Goal: Information Seeking & Learning: Learn about a topic

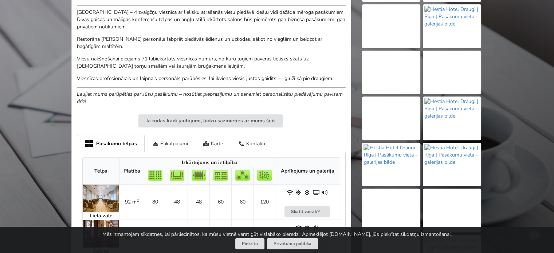
scroll to position [157, 0]
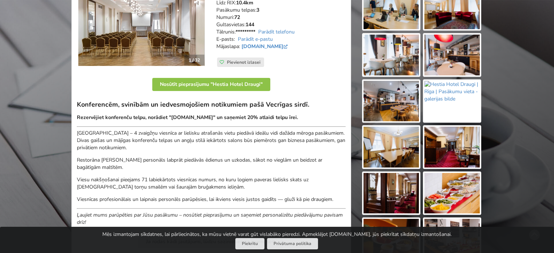
scroll to position [182, 0]
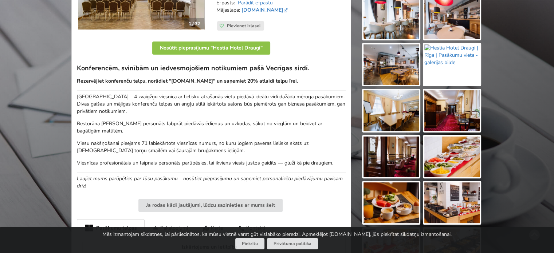
click at [449, 70] on img at bounding box center [451, 64] width 55 height 41
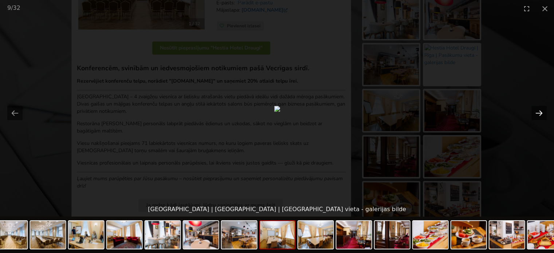
click at [534, 113] on button "Next slide" at bounding box center [538, 113] width 15 height 14
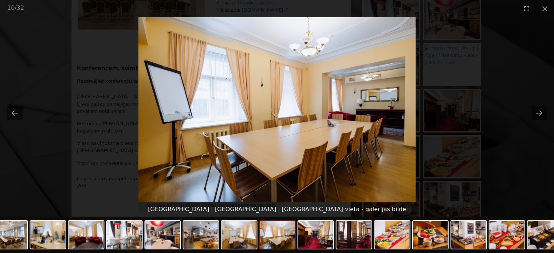
scroll to position [0, 0]
click at [521, 154] on picture at bounding box center [277, 109] width 554 height 185
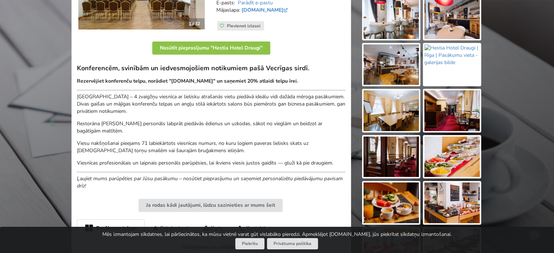
scroll to position [146, 0]
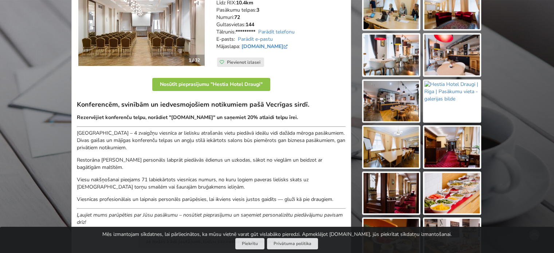
click at [382, 155] on img at bounding box center [390, 147] width 55 height 41
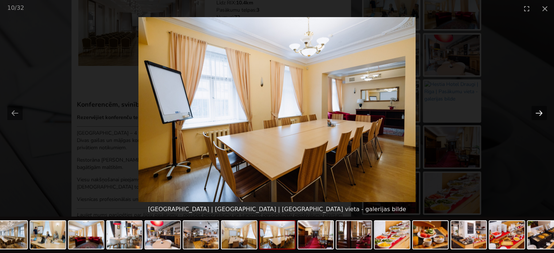
click at [538, 111] on button "Next slide" at bounding box center [538, 113] width 15 height 14
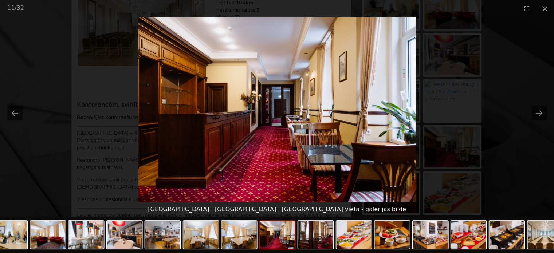
scroll to position [0, 0]
click at [520, 148] on picture at bounding box center [277, 109] width 554 height 185
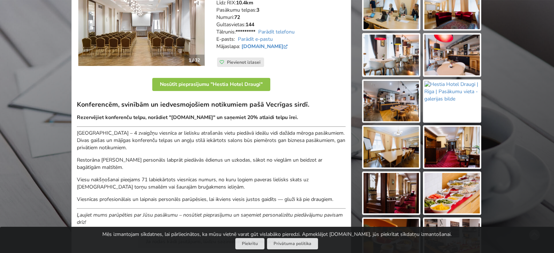
click at [397, 192] on img at bounding box center [390, 193] width 55 height 41
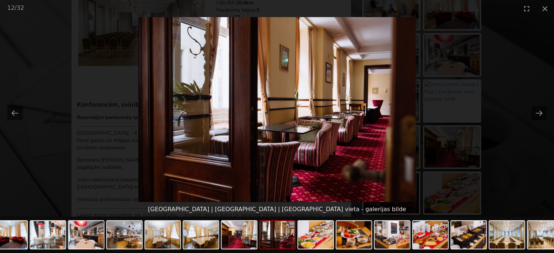
click at [523, 153] on picture at bounding box center [277, 109] width 554 height 185
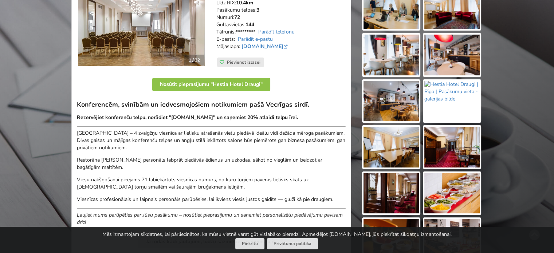
click at [400, 149] on img at bounding box center [390, 147] width 55 height 41
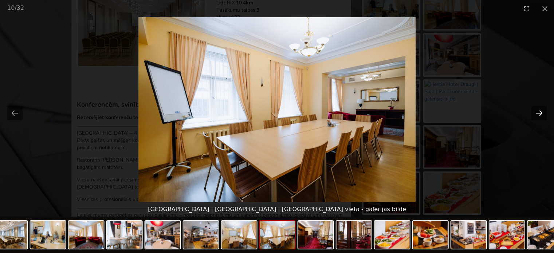
click at [543, 112] on div at bounding box center [277, 109] width 554 height 185
click at [536, 114] on button "Next slide" at bounding box center [538, 113] width 15 height 14
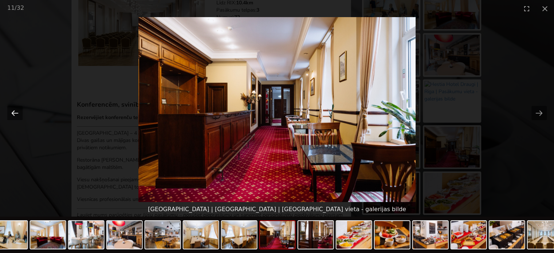
click at [9, 109] on button "Previous slide" at bounding box center [14, 113] width 15 height 14
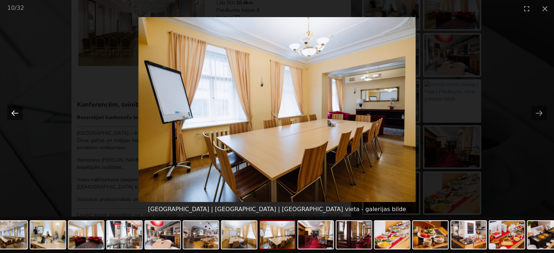
click at [9, 109] on button "Previous slide" at bounding box center [14, 113] width 15 height 14
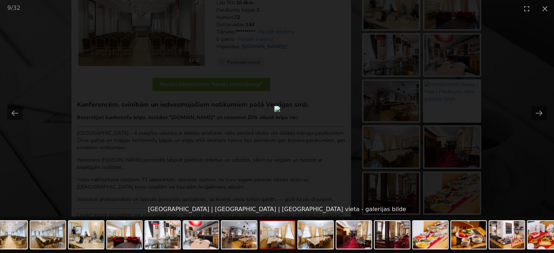
click at [527, 149] on picture at bounding box center [277, 109] width 554 height 185
